Goal: Information Seeking & Learning: Learn about a topic

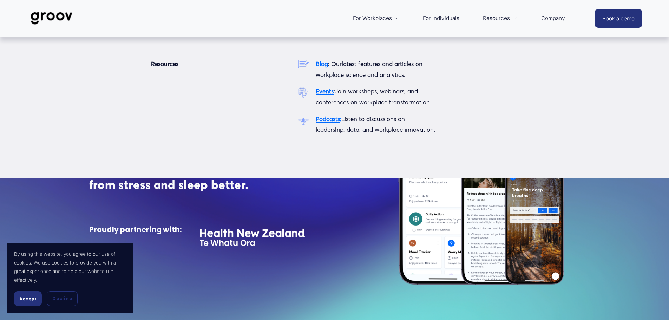
click at [496, 17] on span "Resources" at bounding box center [496, 18] width 27 height 10
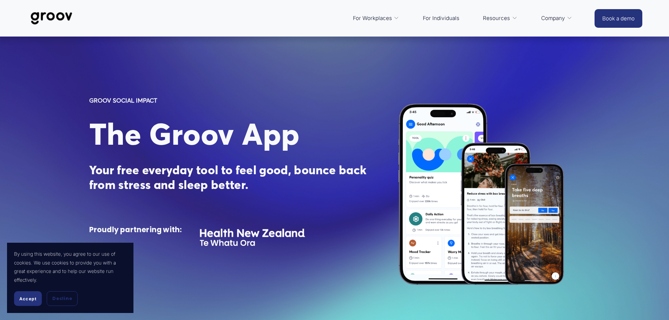
click at [323, 14] on div "For Workplaces Platform Overview Services Customer Stories For Individuals Reso…" at bounding box center [335, 18] width 481 height 17
click at [35, 299] on span "Accept" at bounding box center [27, 298] width 17 height 5
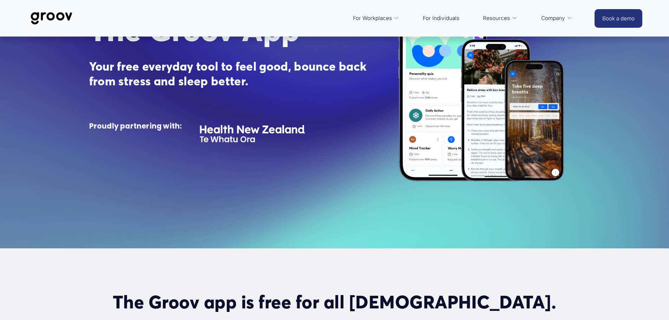
scroll to position [70, 0]
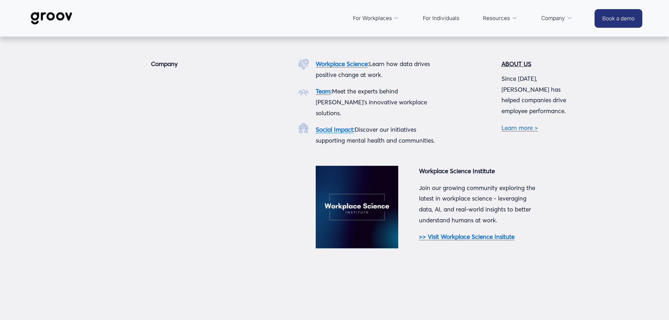
click at [622, 20] on link "Book a demo" at bounding box center [619, 18] width 48 height 19
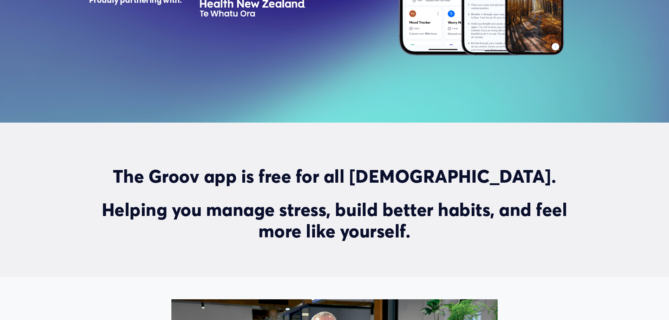
scroll to position [316, 0]
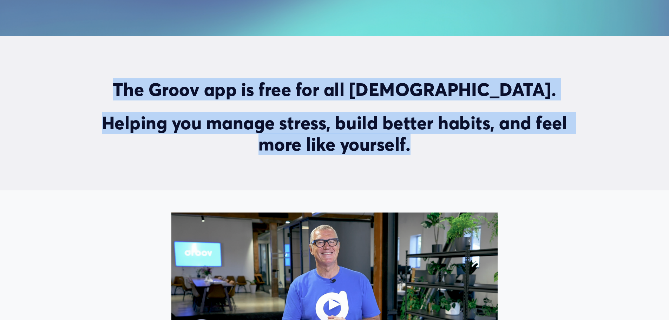
drag, startPoint x: 144, startPoint y: 91, endPoint x: 409, endPoint y: 151, distance: 271.8
click at [409, 151] on div "The Groov app is free for all New Zealanders. Helping you manage stress, build …" at bounding box center [334, 117] width 491 height 76
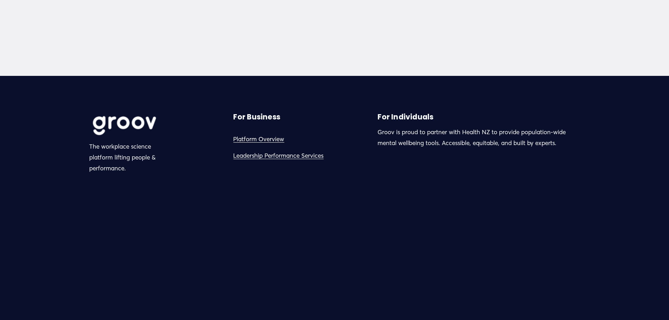
scroll to position [2073, 0]
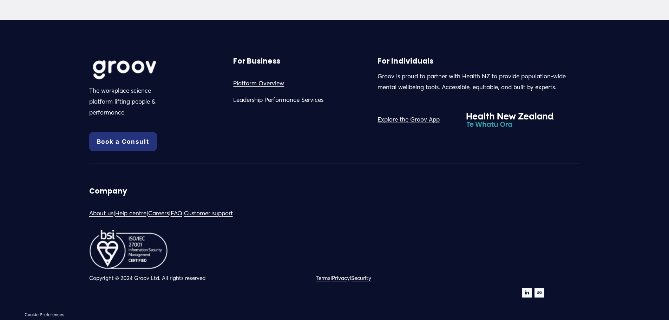
click at [266, 89] on div "For Business Platform Overview Leadership Performance Services" at bounding box center [282, 81] width 99 height 49
click at [267, 86] on link "Platform Overview" at bounding box center [258, 83] width 51 height 11
click at [112, 213] on link "About us" at bounding box center [101, 213] width 24 height 11
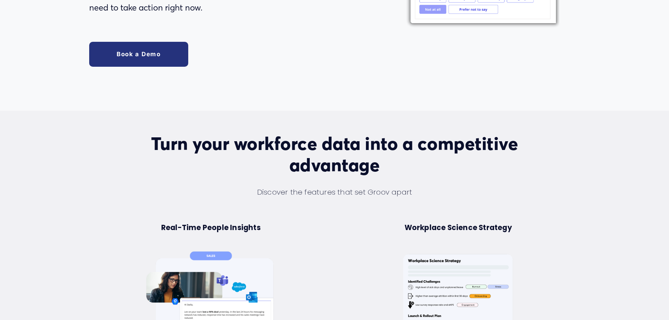
scroll to position [422, 0]
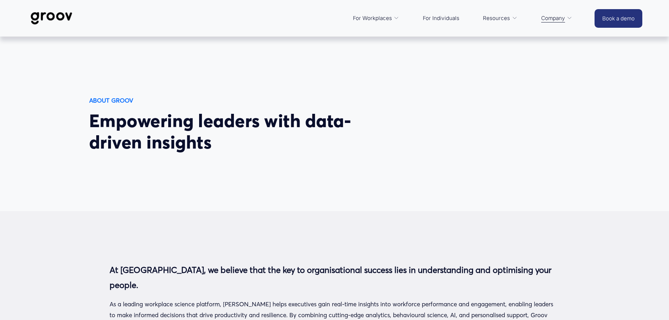
click at [33, 16] on img at bounding box center [52, 18] width 50 height 23
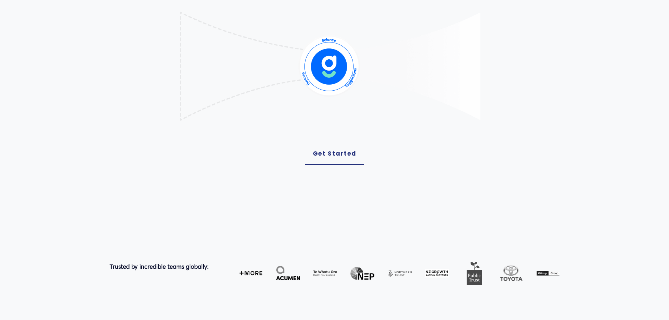
scroll to position [70, 0]
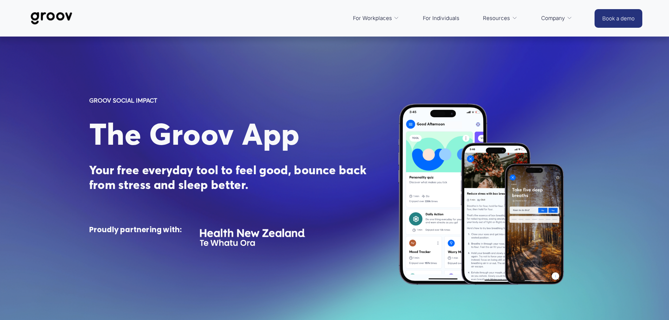
click at [273, 13] on div "For Workplaces Platform Overview Services Customer Stories For Individuals Reso…" at bounding box center [335, 18] width 481 height 17
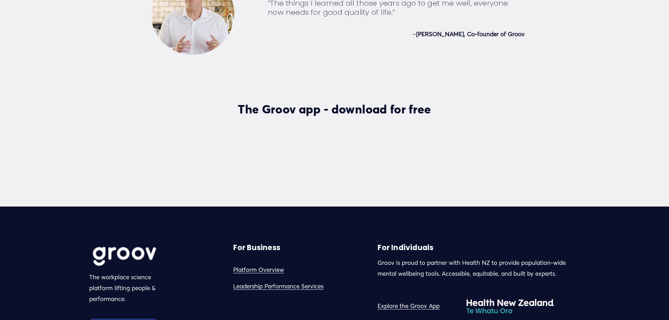
scroll to position [1968, 0]
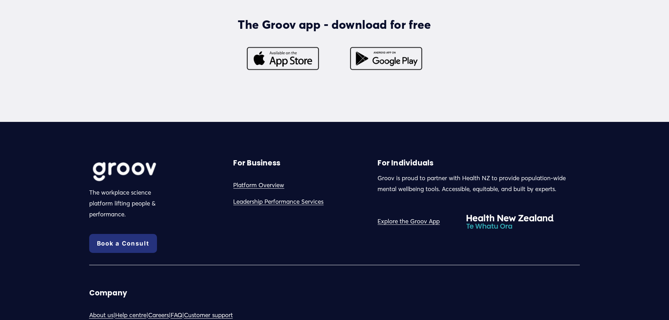
click at [402, 226] on link "Explore the Groov App" at bounding box center [409, 221] width 62 height 11
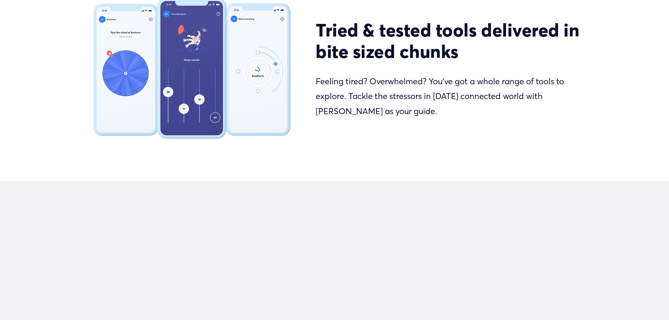
scroll to position [1124, 0]
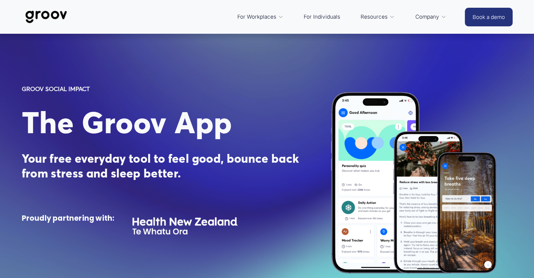
click at [234, 30] on div "Skip to Content For Workplaces Platform Overview" at bounding box center [267, 17] width 534 height 34
